Goal: Task Accomplishment & Management: Use online tool/utility

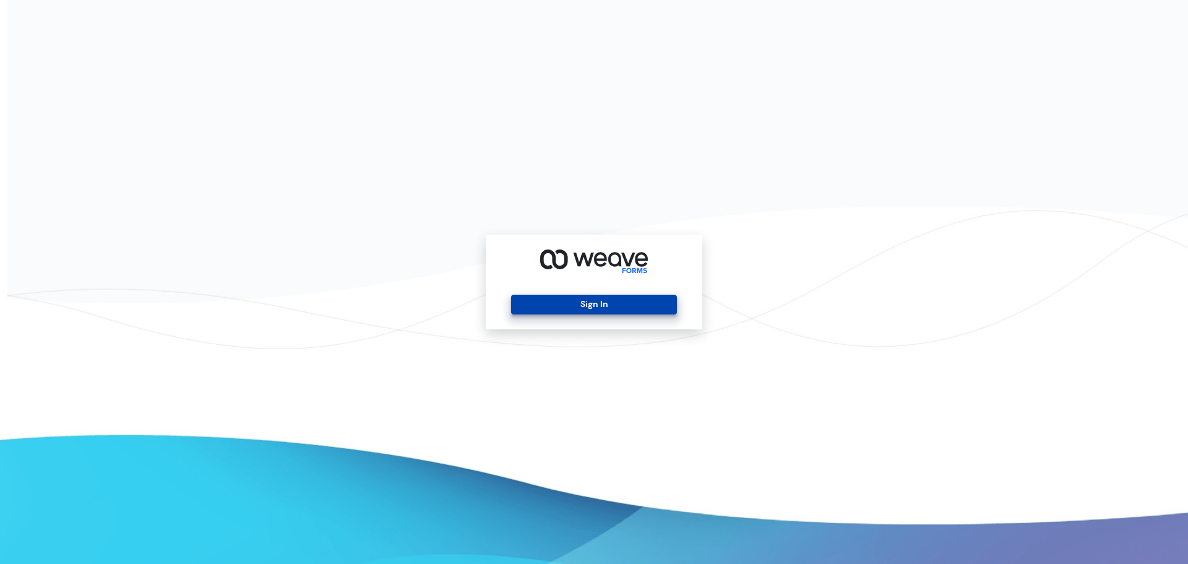
click at [614, 296] on button "Sign In" at bounding box center [593, 304] width 165 height 20
